Goal: Task Accomplishment & Management: Manage account settings

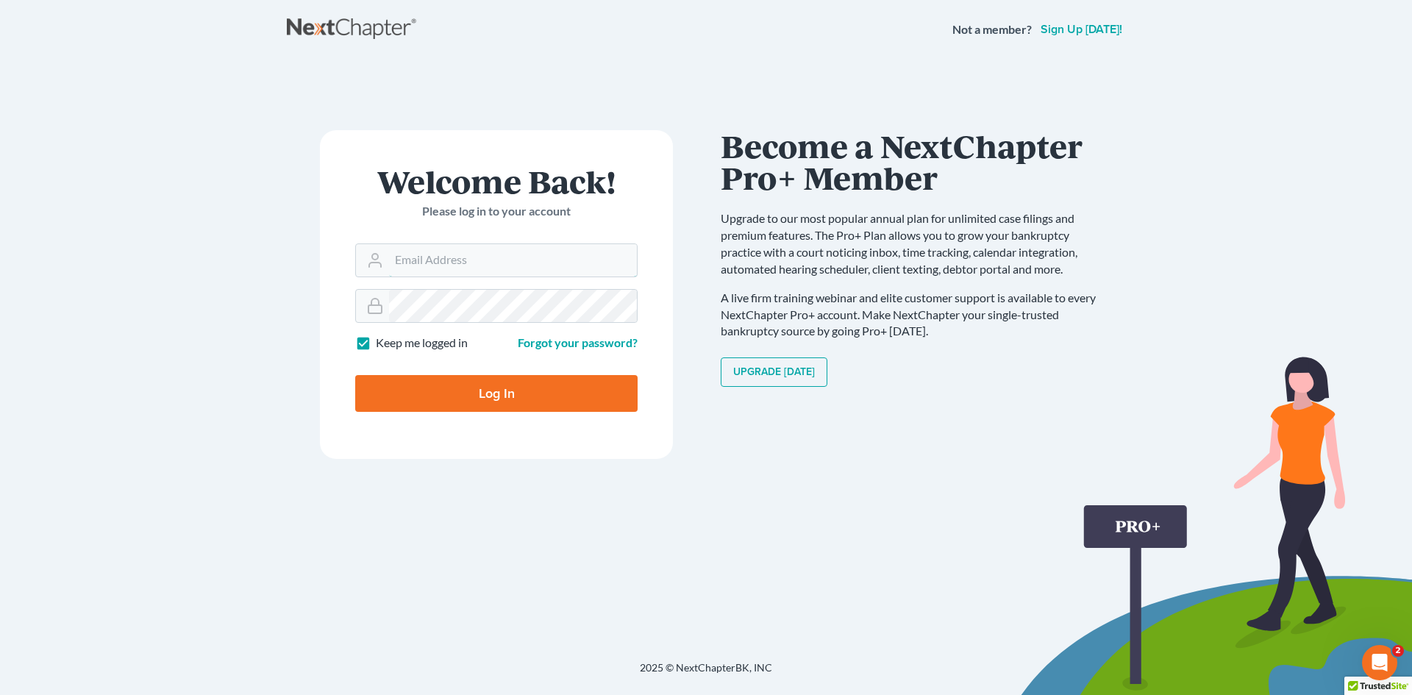
type input "[PERSON_NAME][EMAIL_ADDRESS][DOMAIN_NAME]"
click at [503, 404] on input "Log In" at bounding box center [496, 393] width 282 height 37
type input "Thinking..."
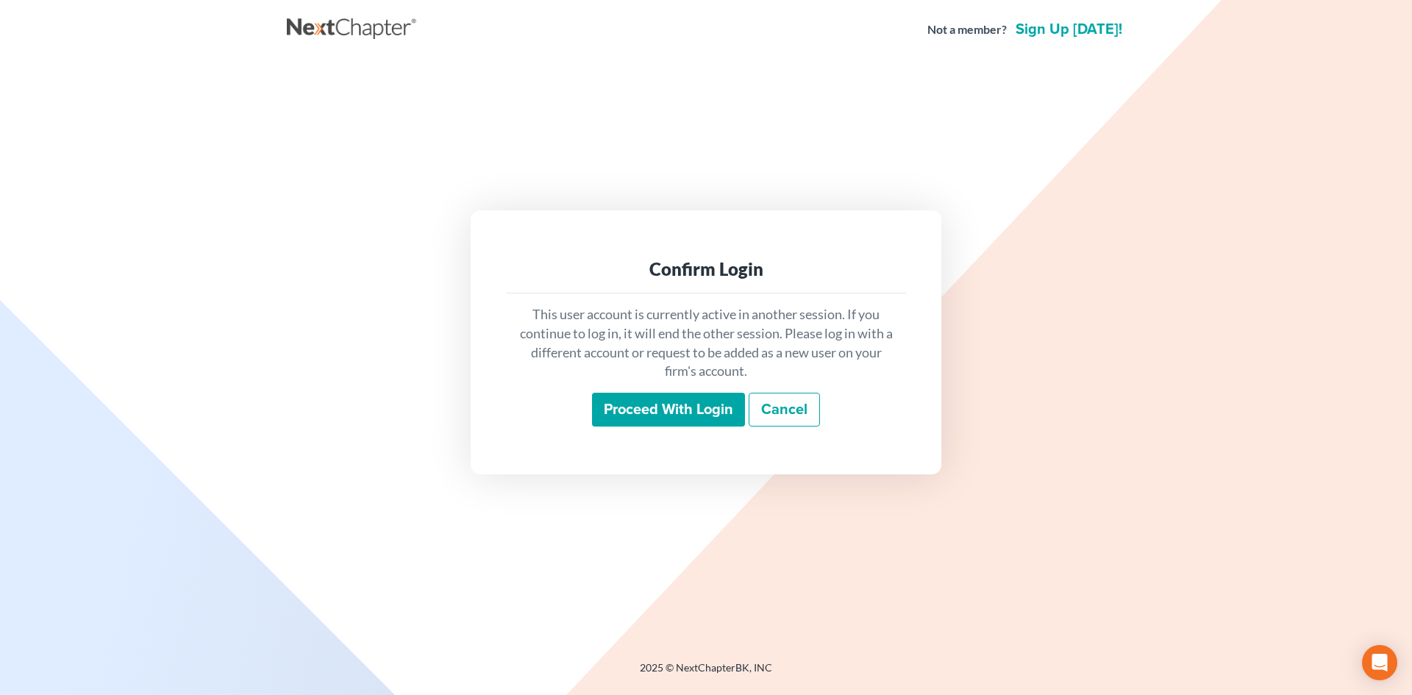
click at [635, 405] on input "Proceed with login" at bounding box center [668, 410] width 153 height 34
